Goal: Navigation & Orientation: Find specific page/section

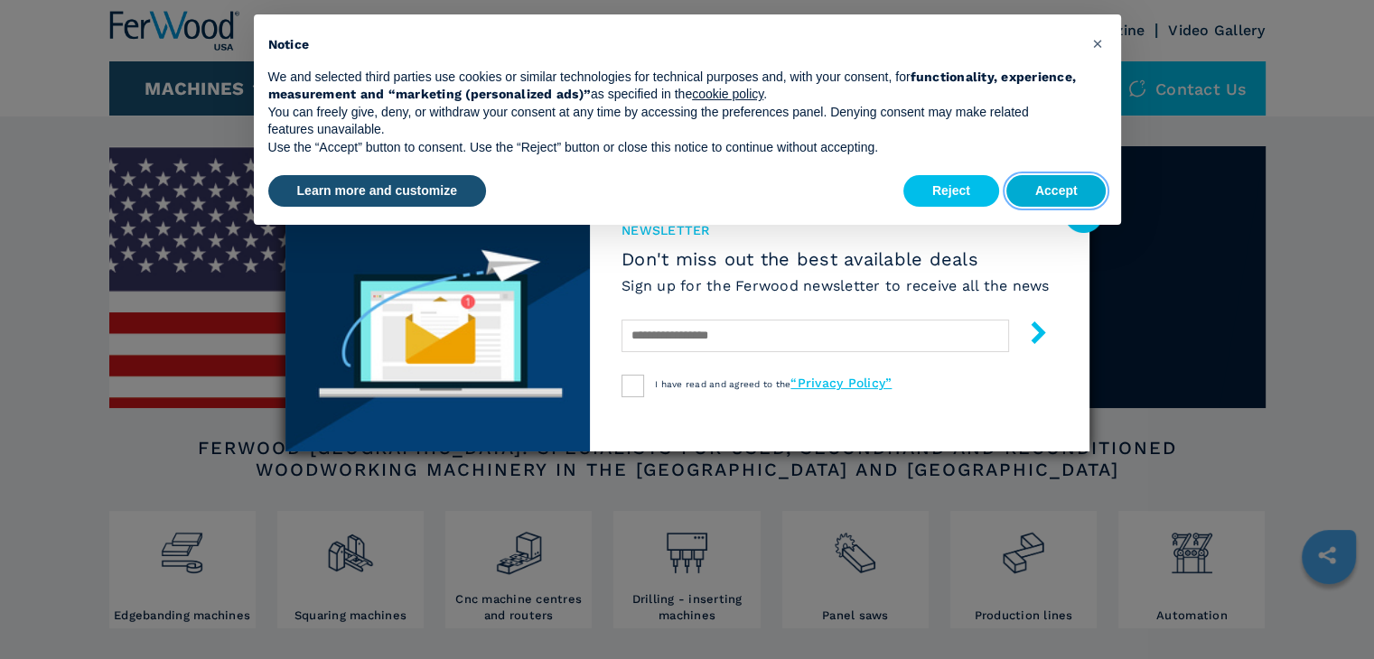
click at [1052, 182] on button "Accept" at bounding box center [1056, 191] width 100 height 33
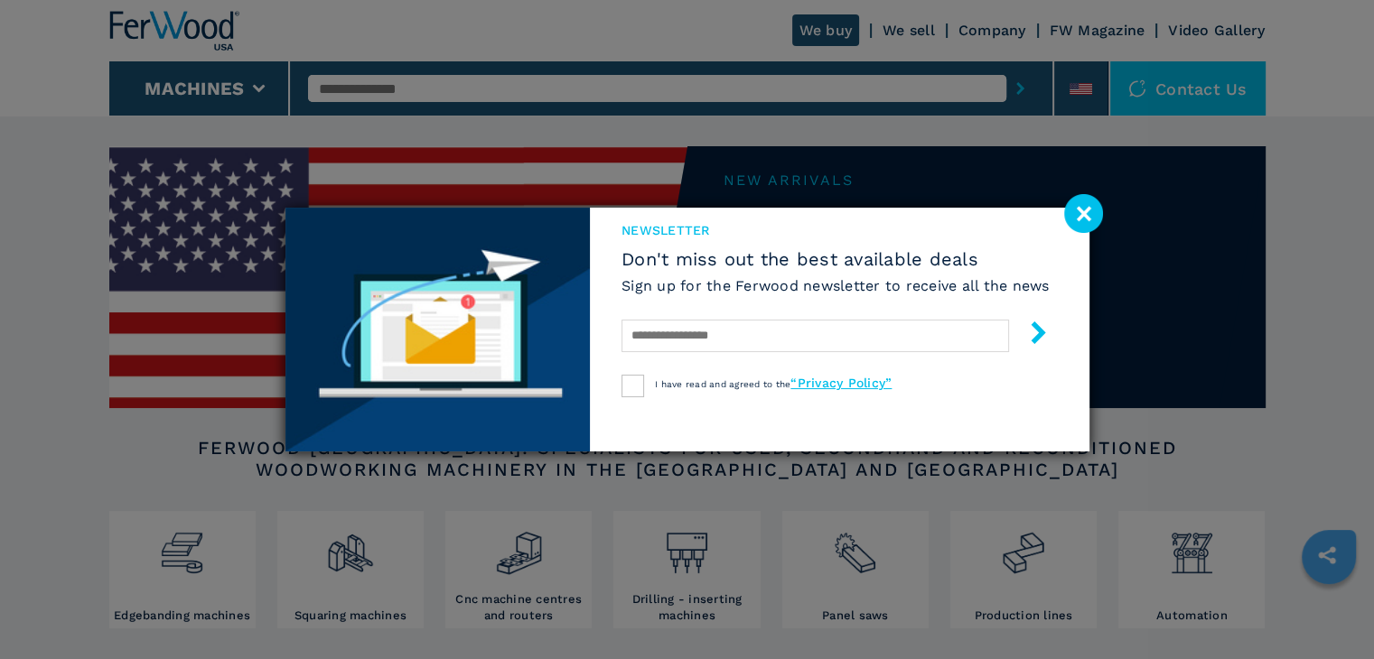
click at [1086, 207] on image at bounding box center [1083, 213] width 39 height 39
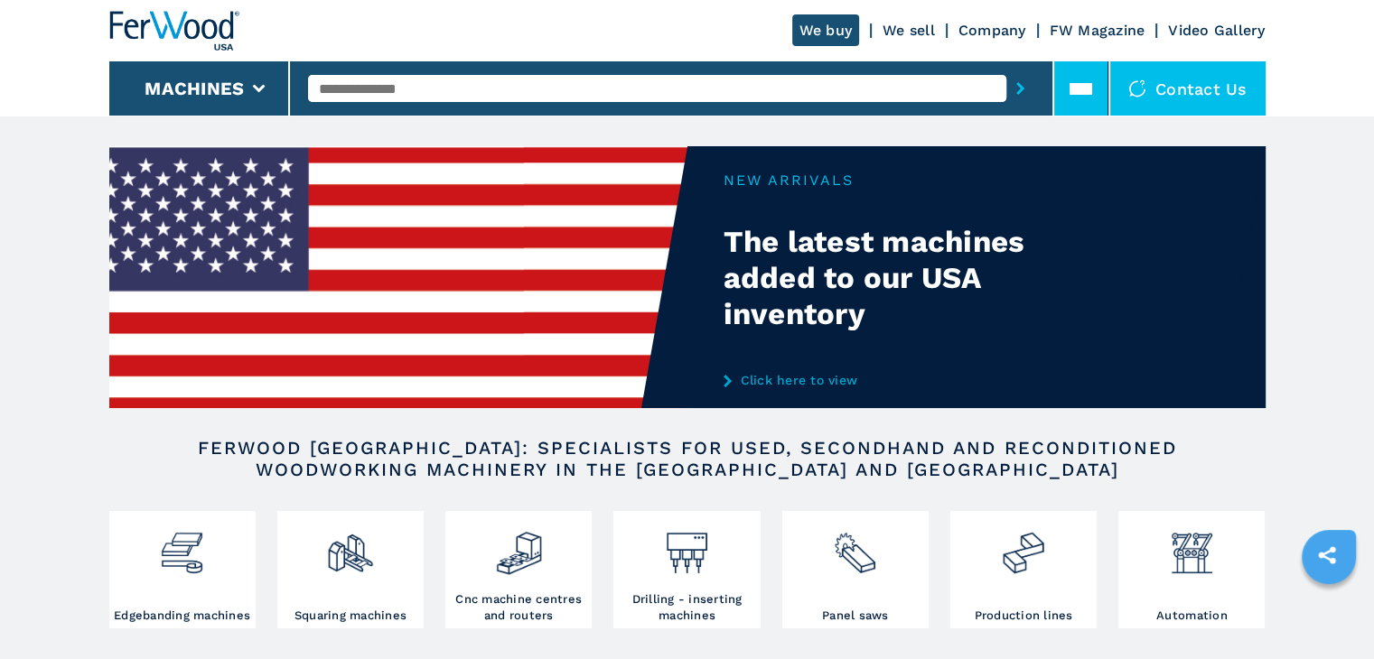
click at [1081, 80] on icon at bounding box center [1080, 89] width 23 height 23
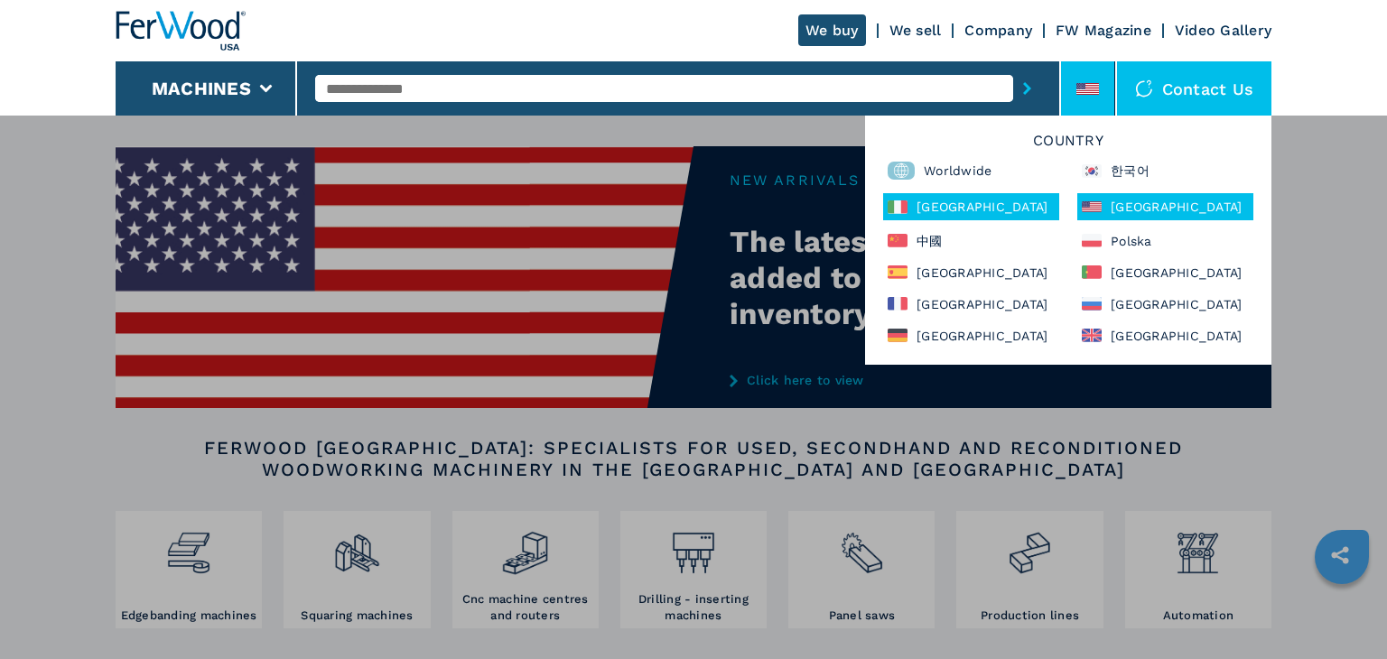
click at [957, 207] on div "Italia" at bounding box center [971, 206] width 176 height 27
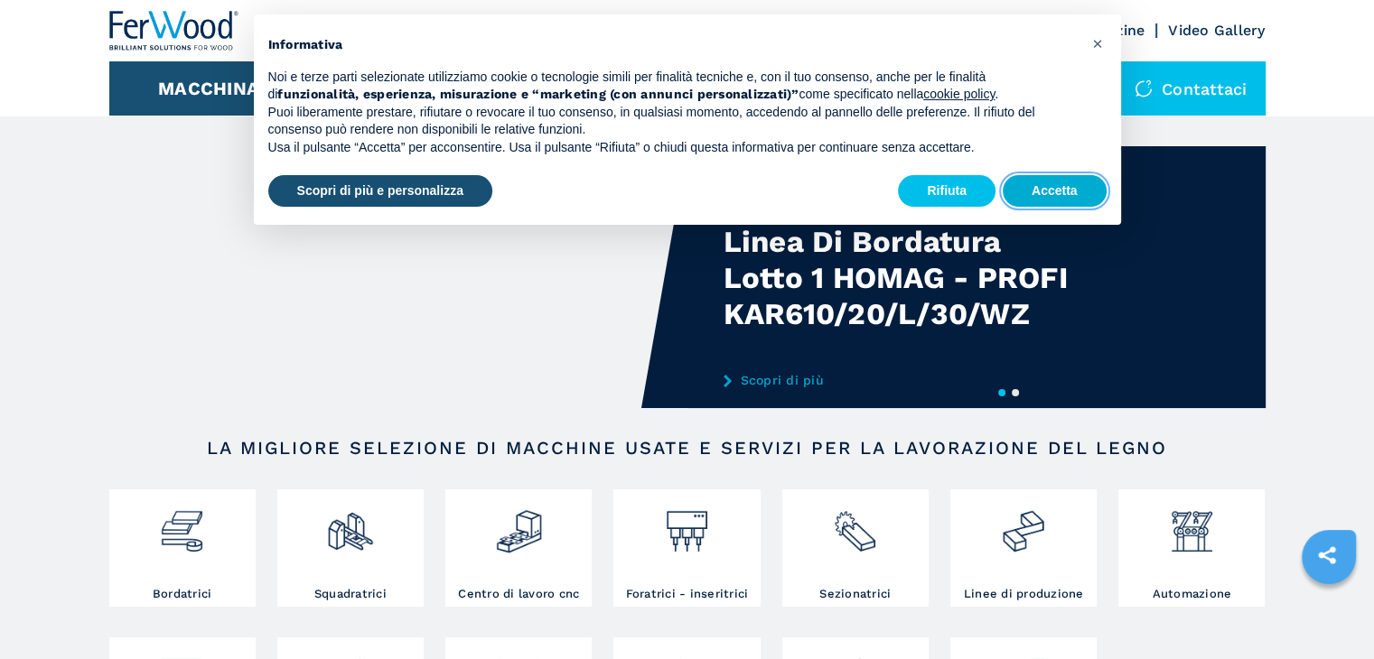
click at [1056, 196] on button "Accetta" at bounding box center [1055, 191] width 104 height 33
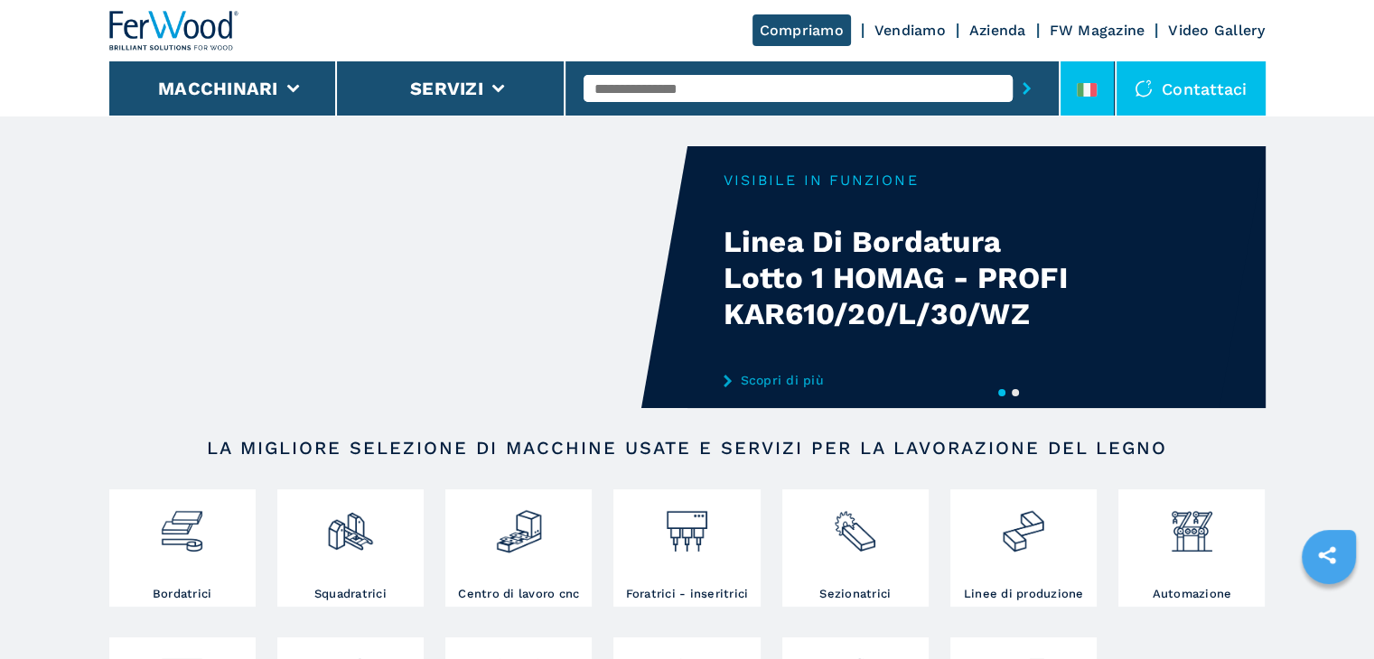
click at [1091, 83] on icon at bounding box center [1087, 90] width 20 height 14
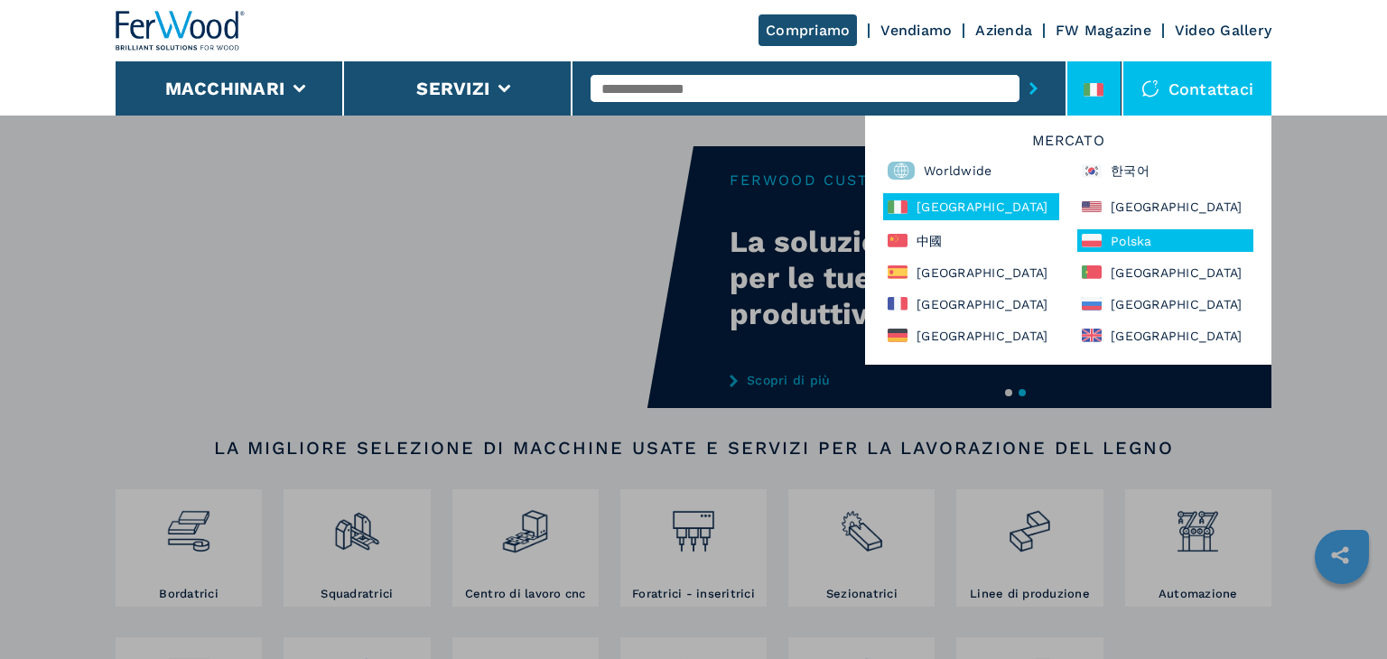
click at [1121, 238] on div "Polska" at bounding box center [1165, 240] width 176 height 23
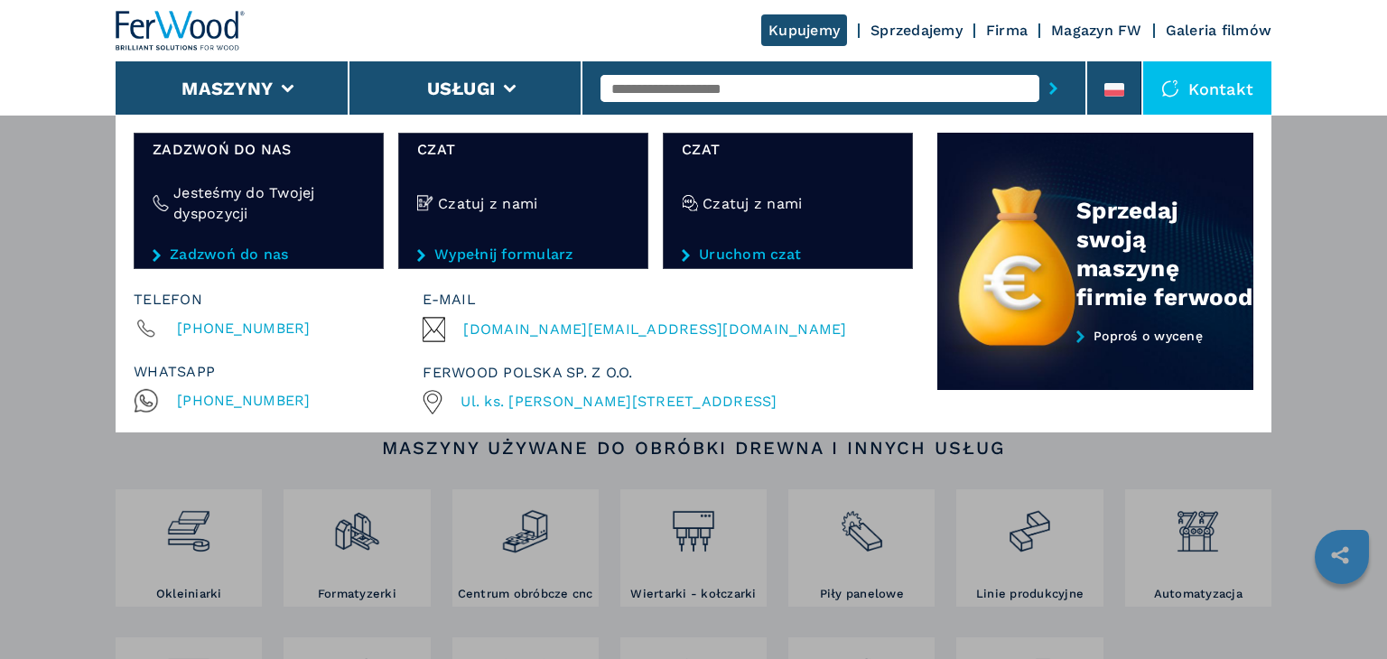
click at [1200, 80] on div "Kontakt" at bounding box center [1207, 88] width 128 height 54
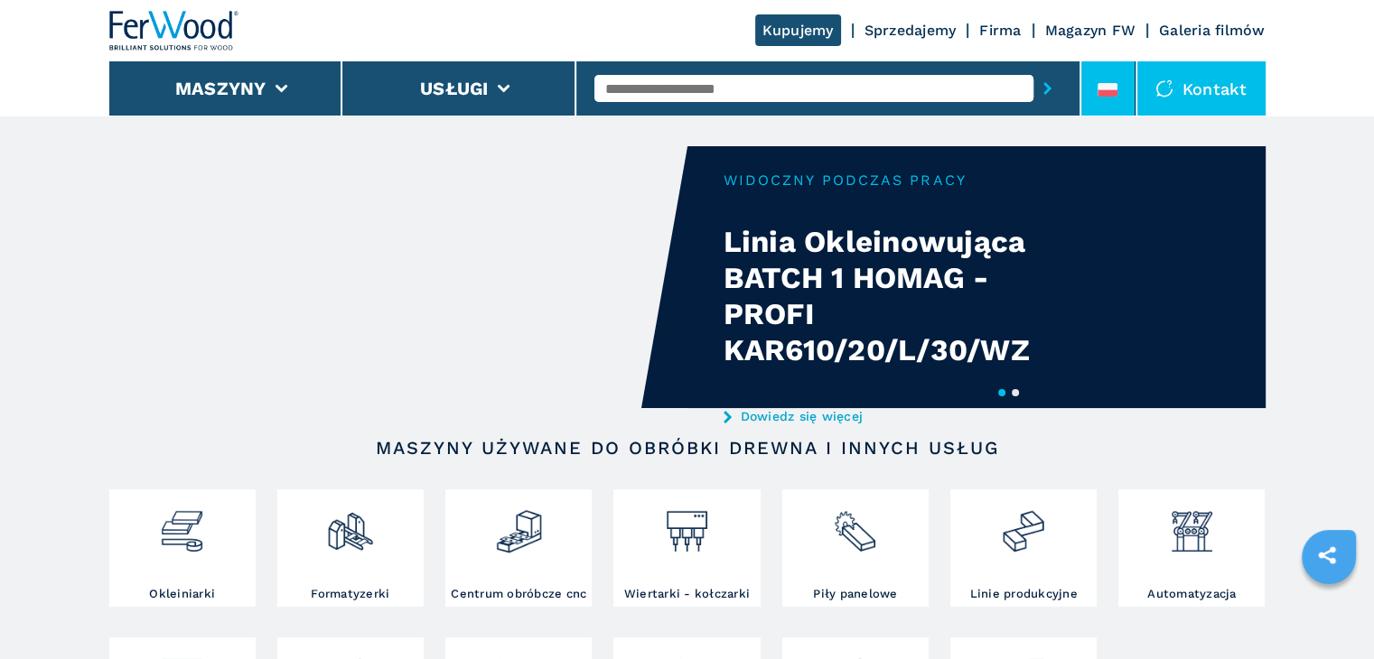
click at [1104, 93] on icon at bounding box center [1107, 92] width 20 height 6
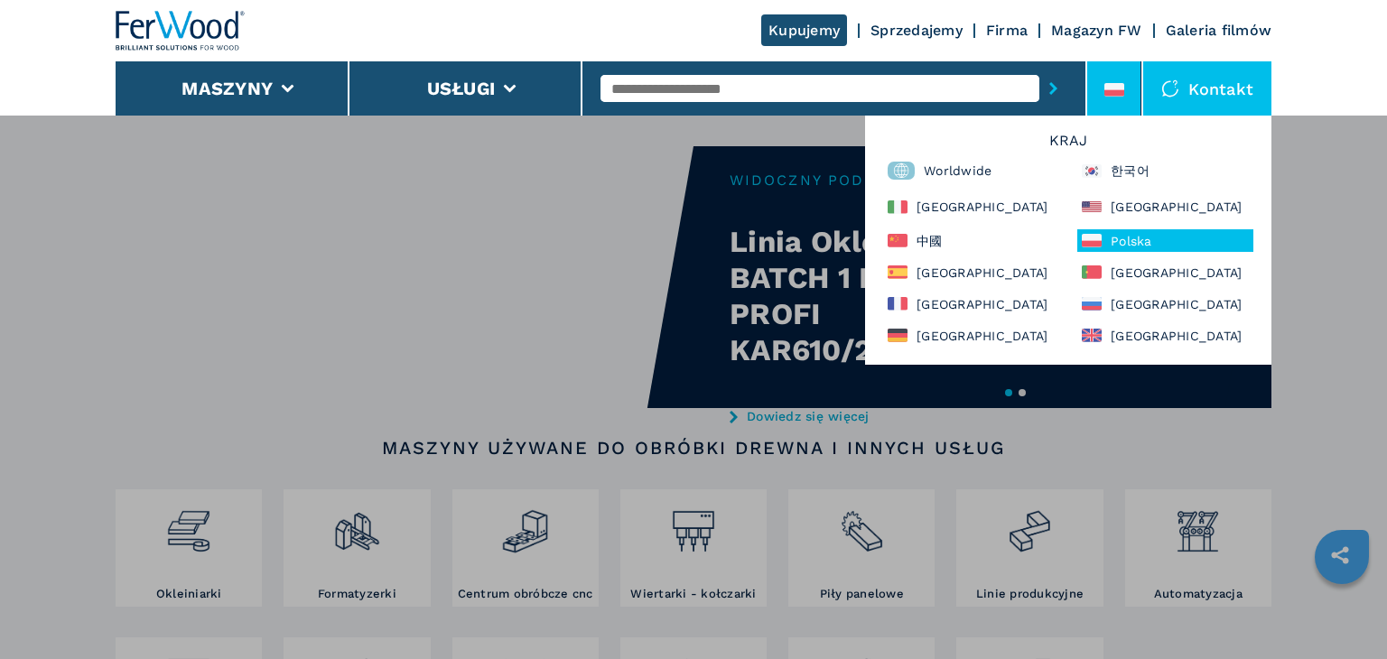
click at [1098, 94] on li at bounding box center [1114, 88] width 54 height 54
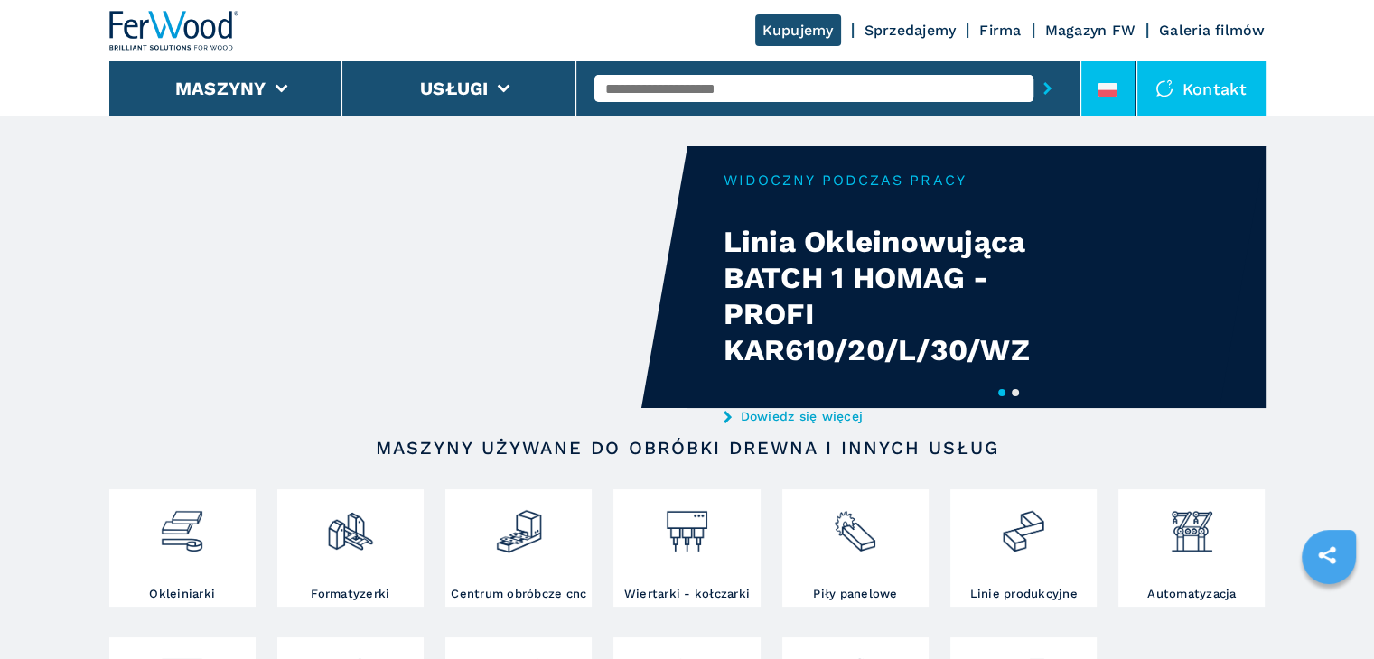
click at [1098, 94] on icon at bounding box center [1107, 90] width 20 height 14
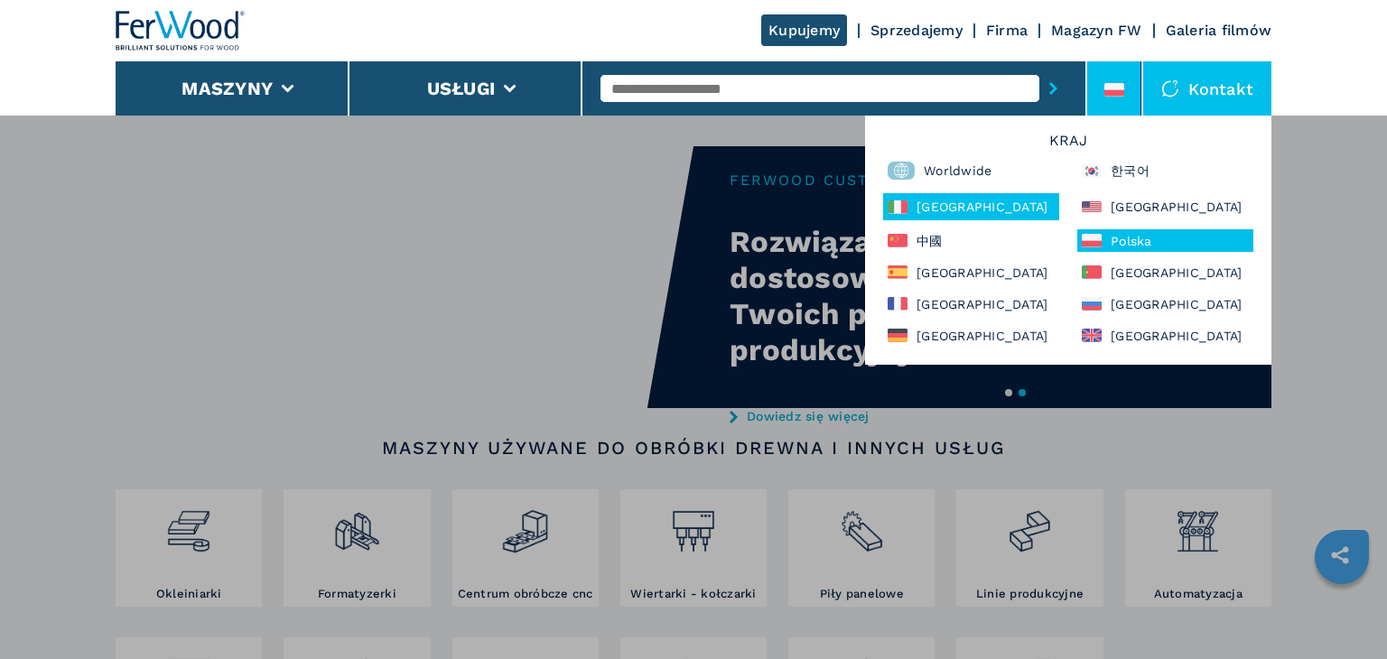
click at [948, 201] on div "Italia" at bounding box center [971, 206] width 176 height 27
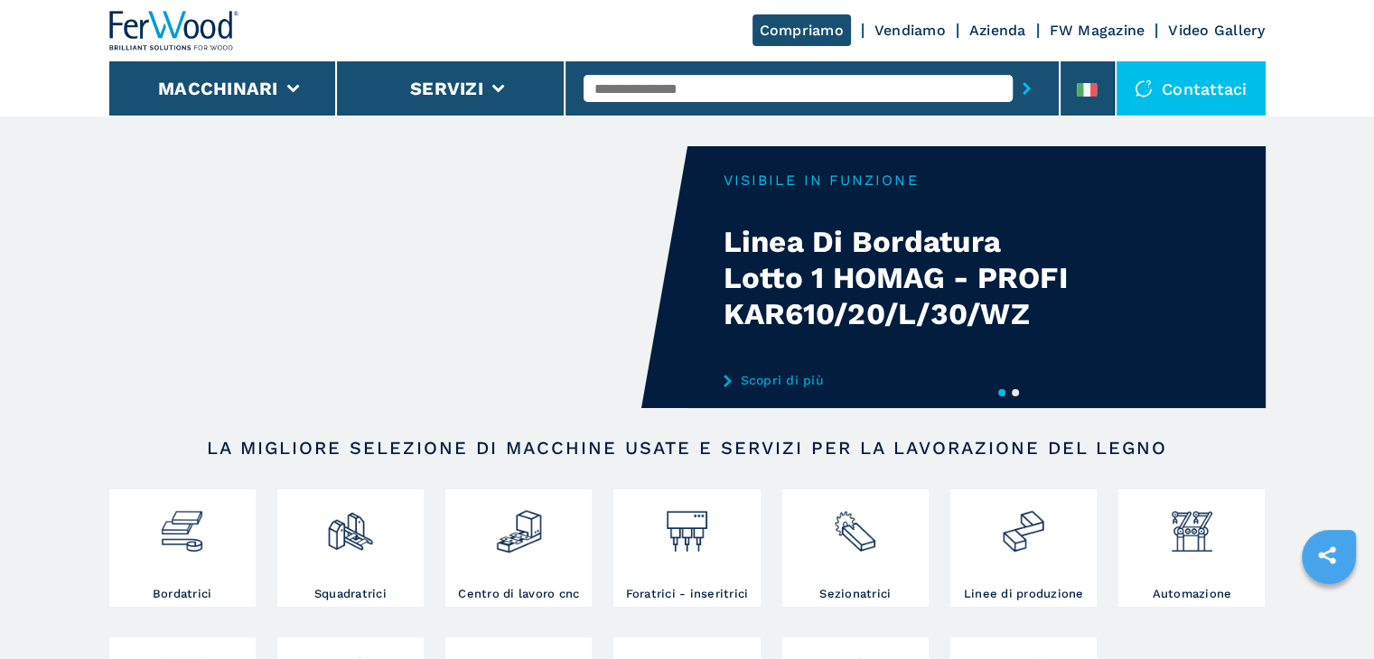
drag, startPoint x: 0, startPoint y: 0, endPoint x: 1195, endPoint y: 96, distance: 1198.7
click at [1195, 96] on div "Contattaci" at bounding box center [1190, 88] width 149 height 54
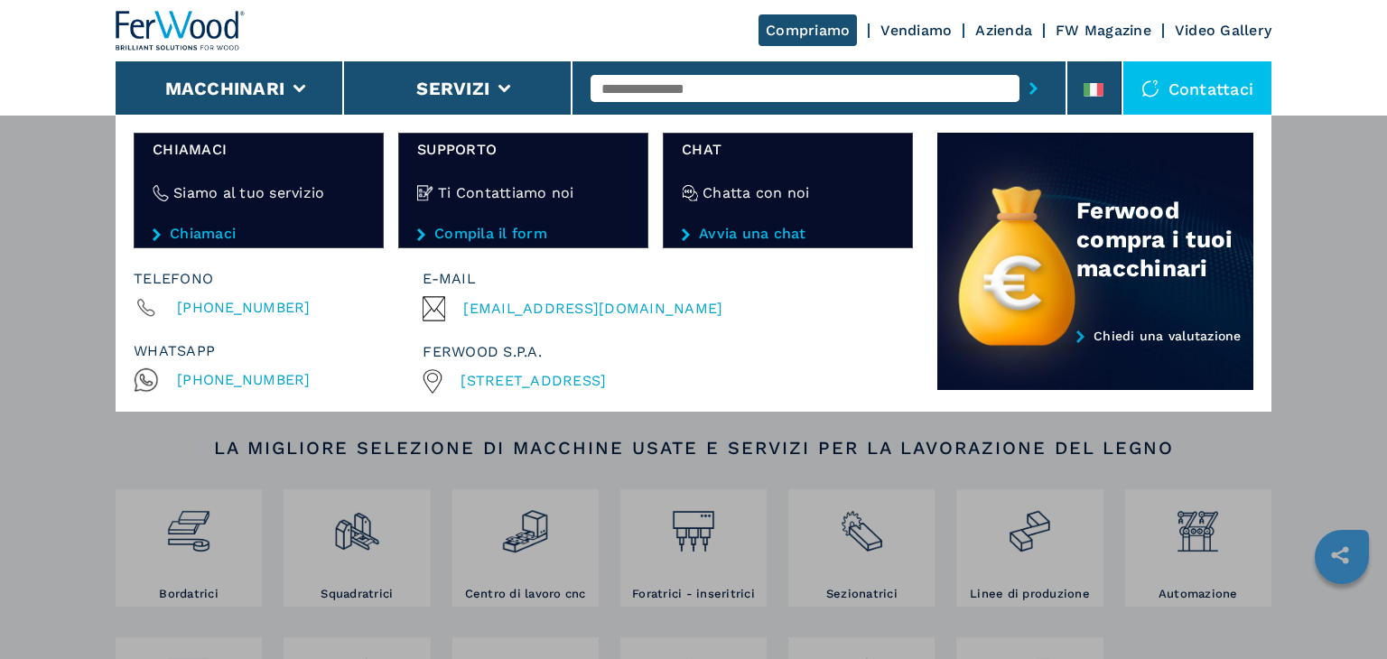
click at [1276, 254] on div "Macchinari Bordatrici Squadratrici Centro di lavoro cnc Foratrici - inseritrici…" at bounding box center [693, 444] width 1387 height 659
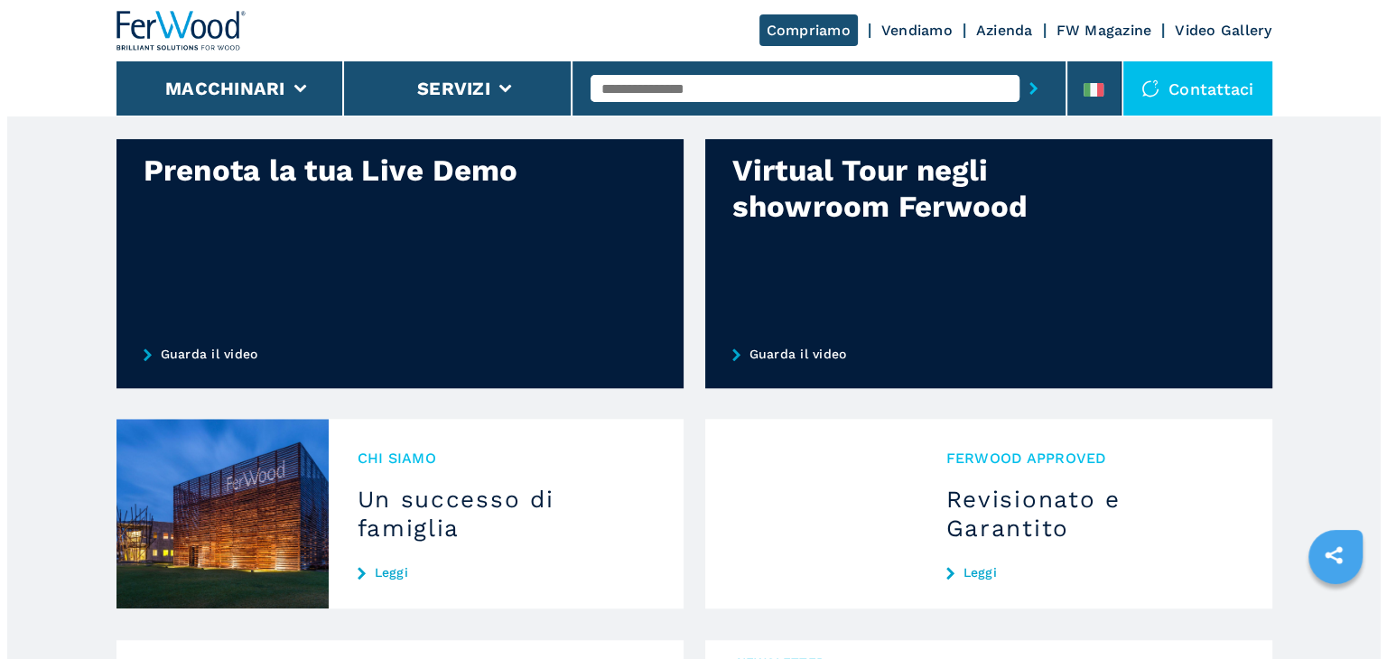
scroll to position [1243, 0]
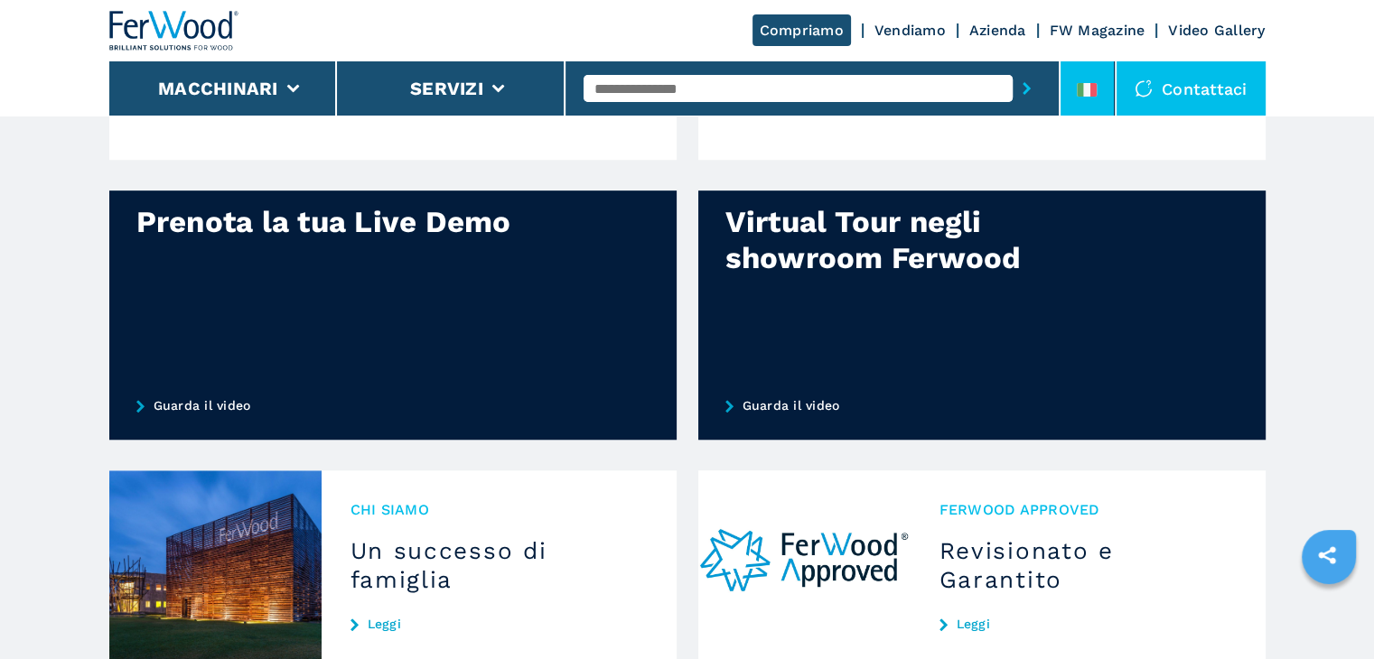
click at [1096, 94] on icon at bounding box center [1093, 90] width 7 height 14
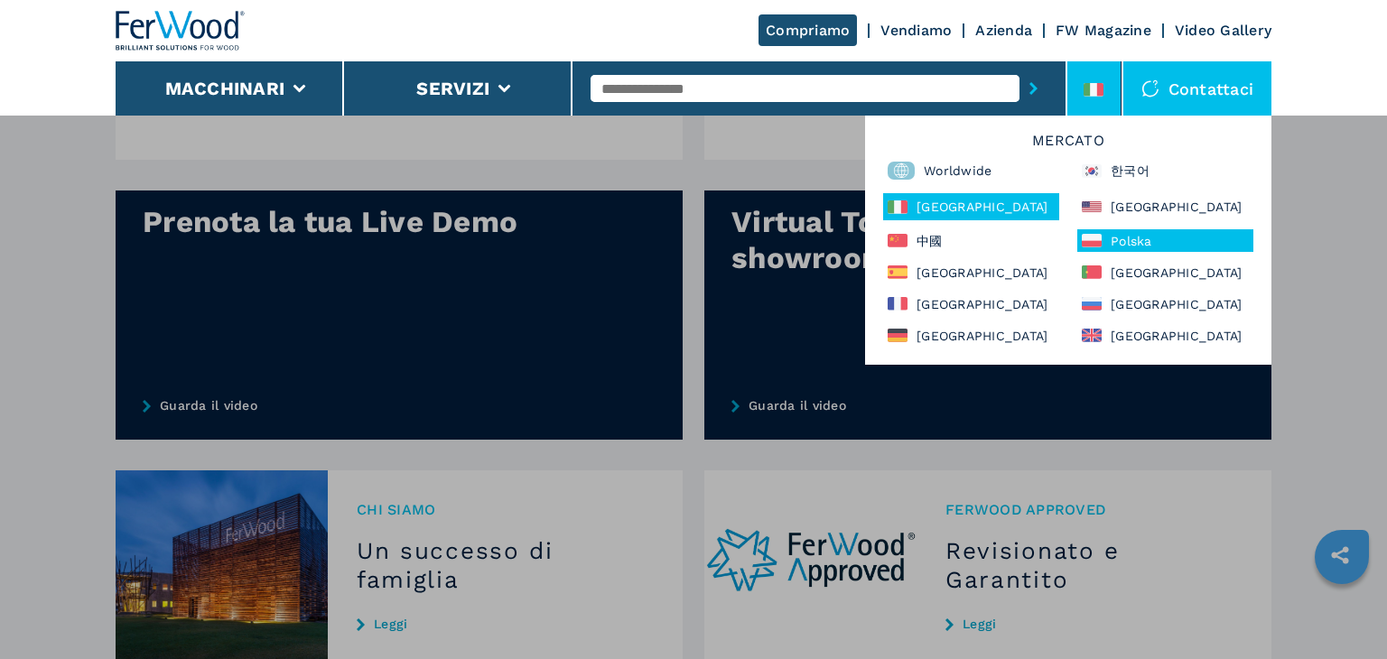
click at [1124, 229] on div "Polska" at bounding box center [1165, 240] width 176 height 23
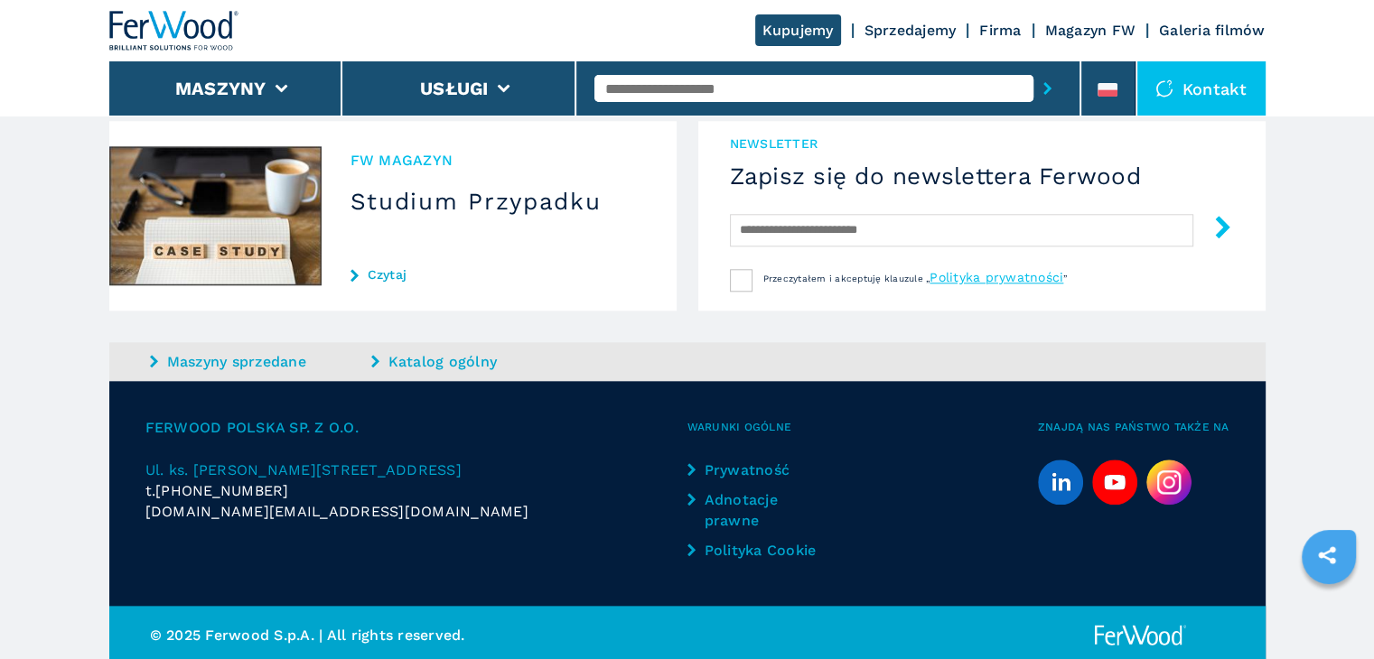
scroll to position [1818, 0]
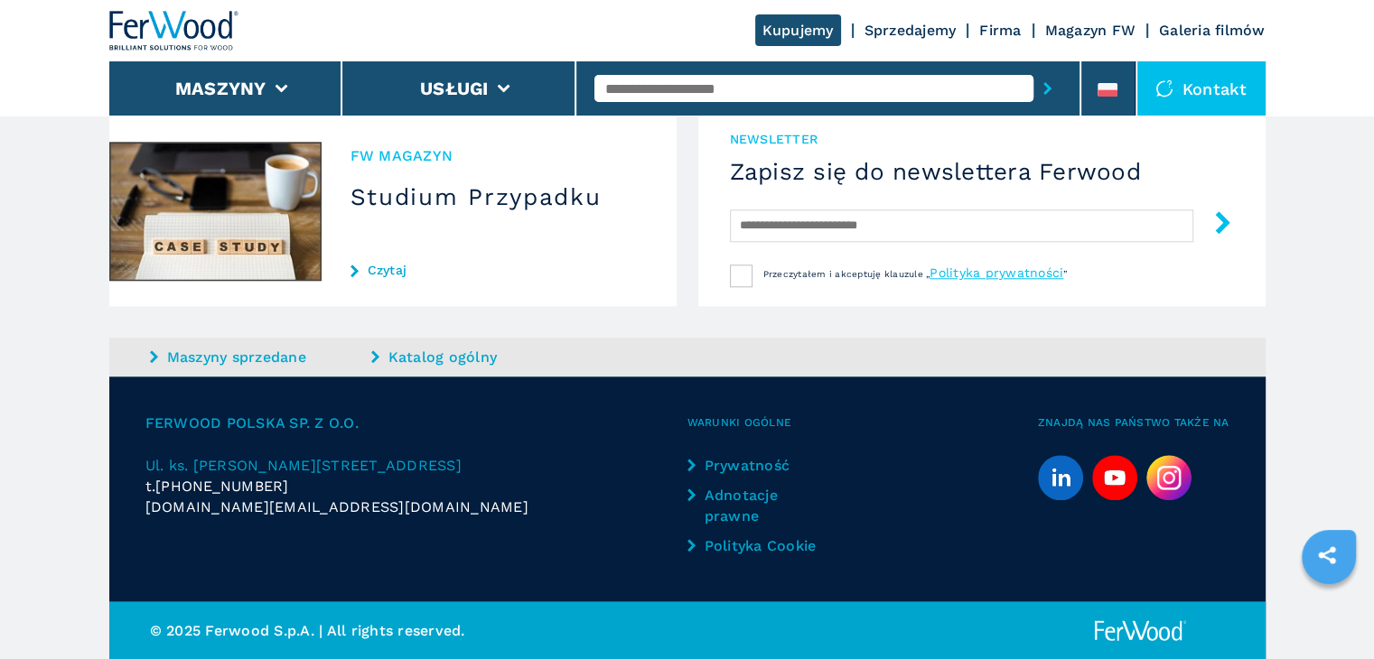
click at [907, 29] on link "Sprzedajemy" at bounding box center [910, 30] width 92 height 17
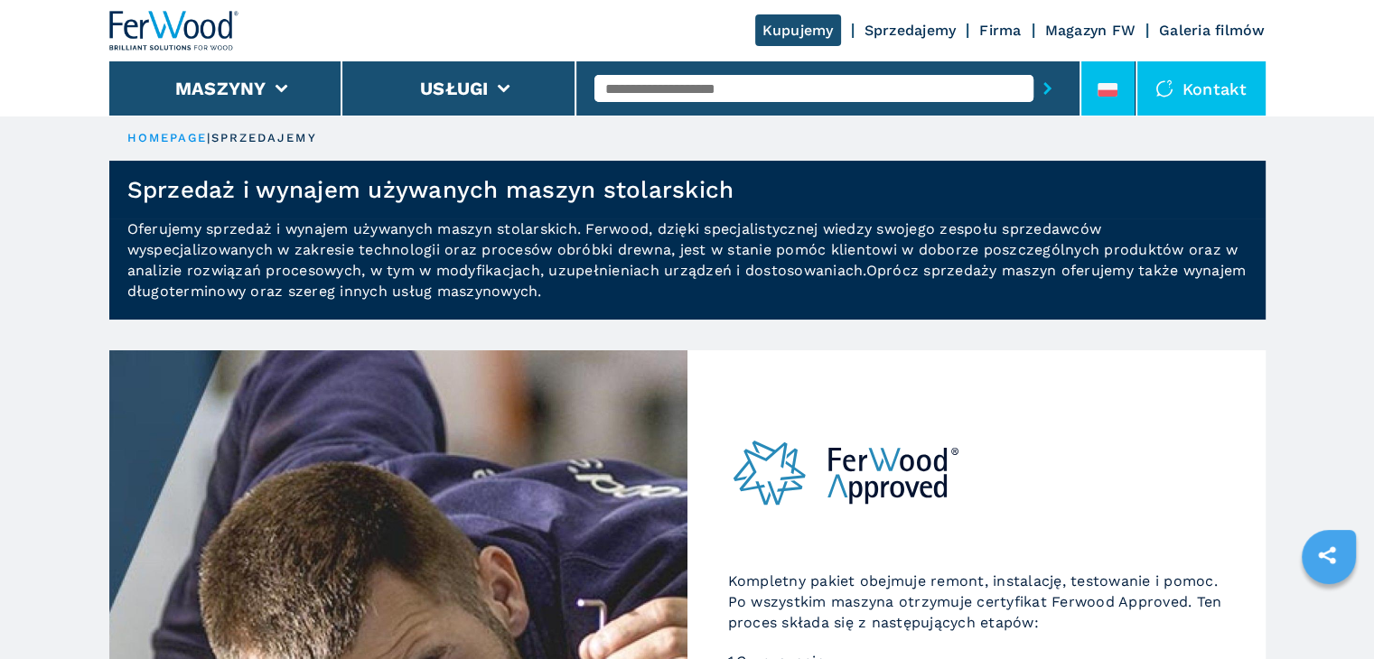
click at [1115, 80] on li at bounding box center [1108, 88] width 54 height 54
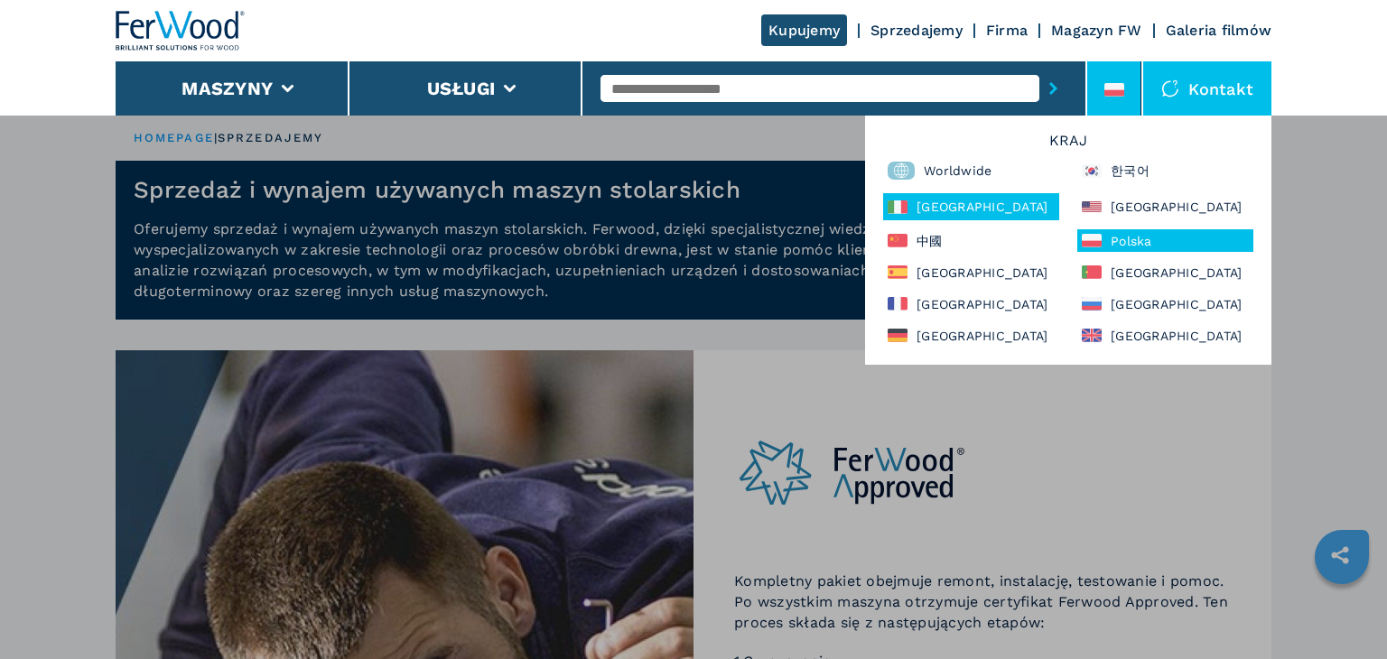
click at [959, 206] on div "Italia" at bounding box center [971, 206] width 176 height 27
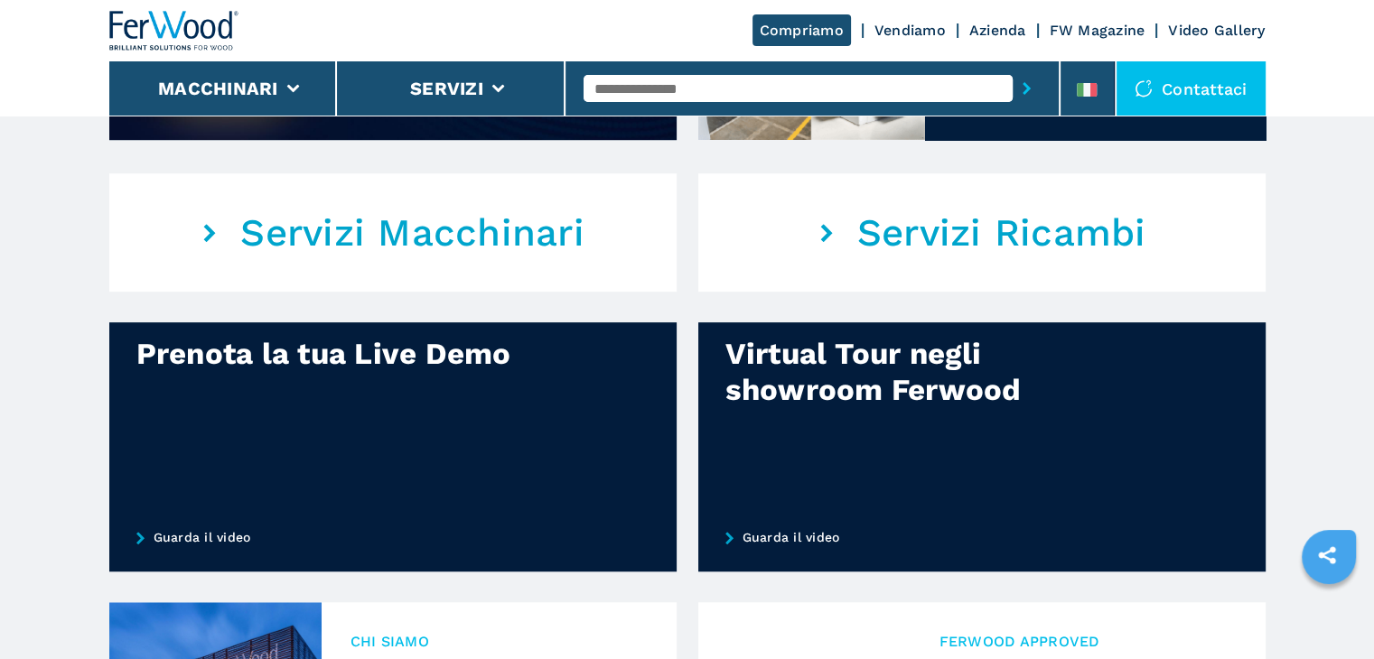
scroll to position [1114, 0]
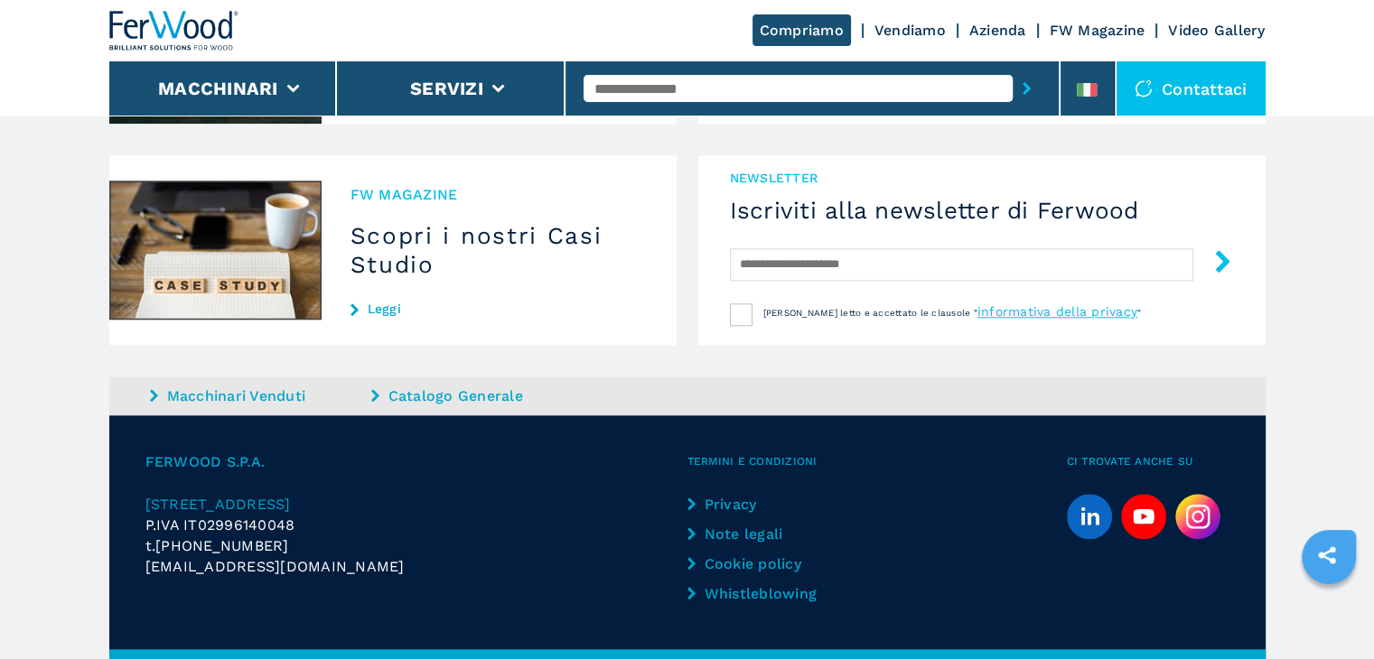
scroll to position [0, 0]
